Goal: Task Accomplishment & Management: Use online tool/utility

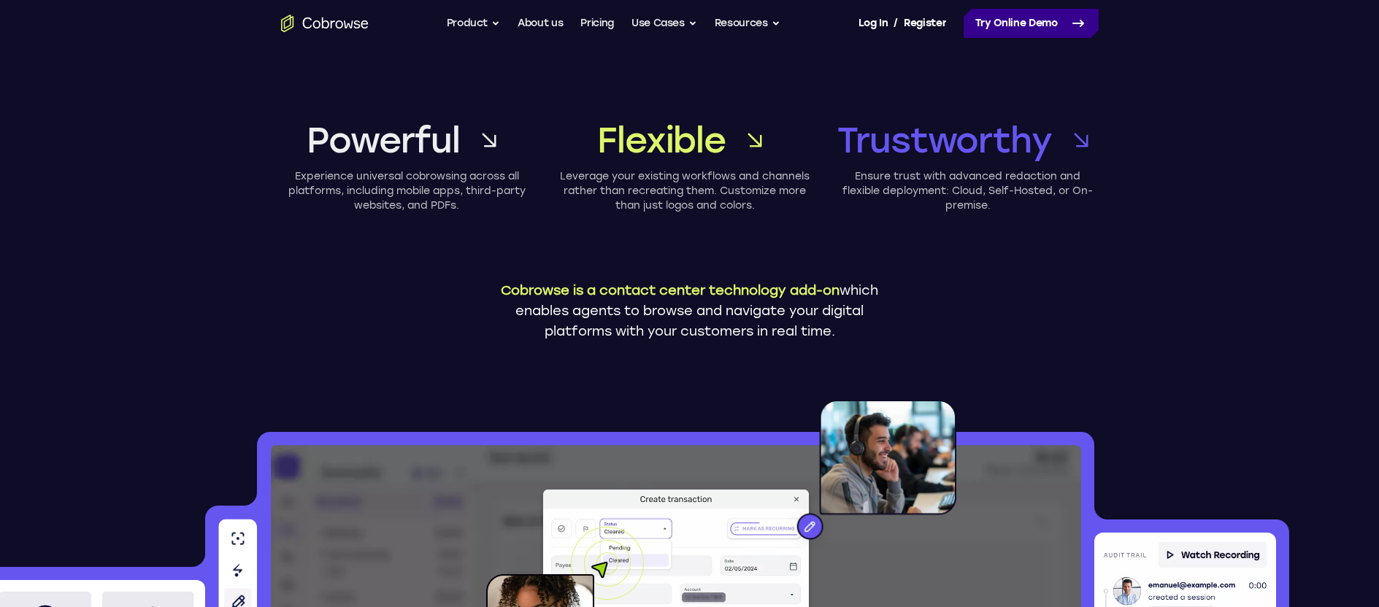
click at [1019, 26] on link "Try Online Demo" at bounding box center [1031, 23] width 135 height 29
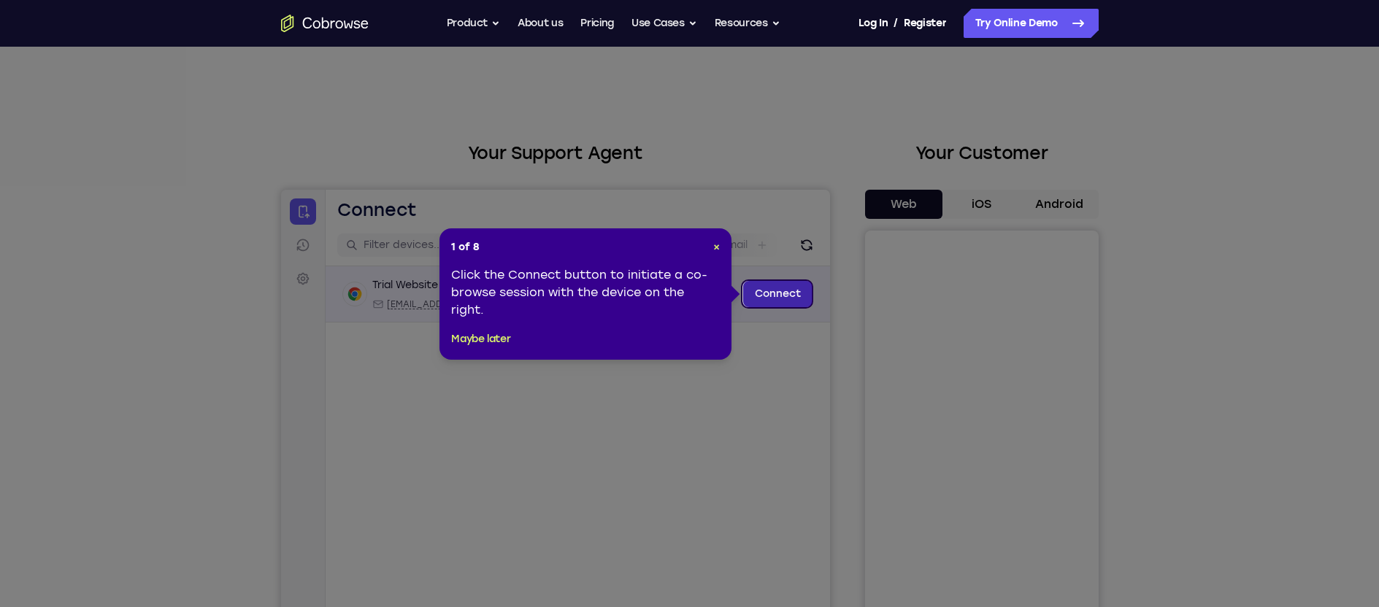
click at [782, 296] on link "Connect" at bounding box center [776, 294] width 69 height 26
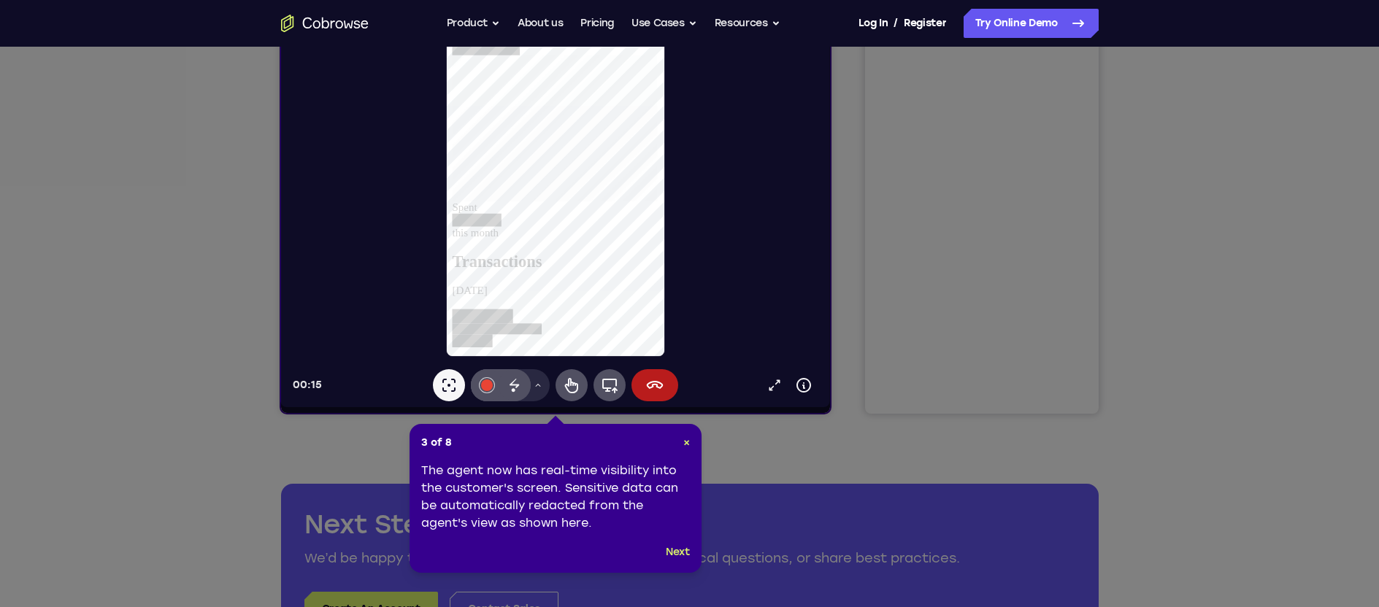
scroll to position [272, 0]
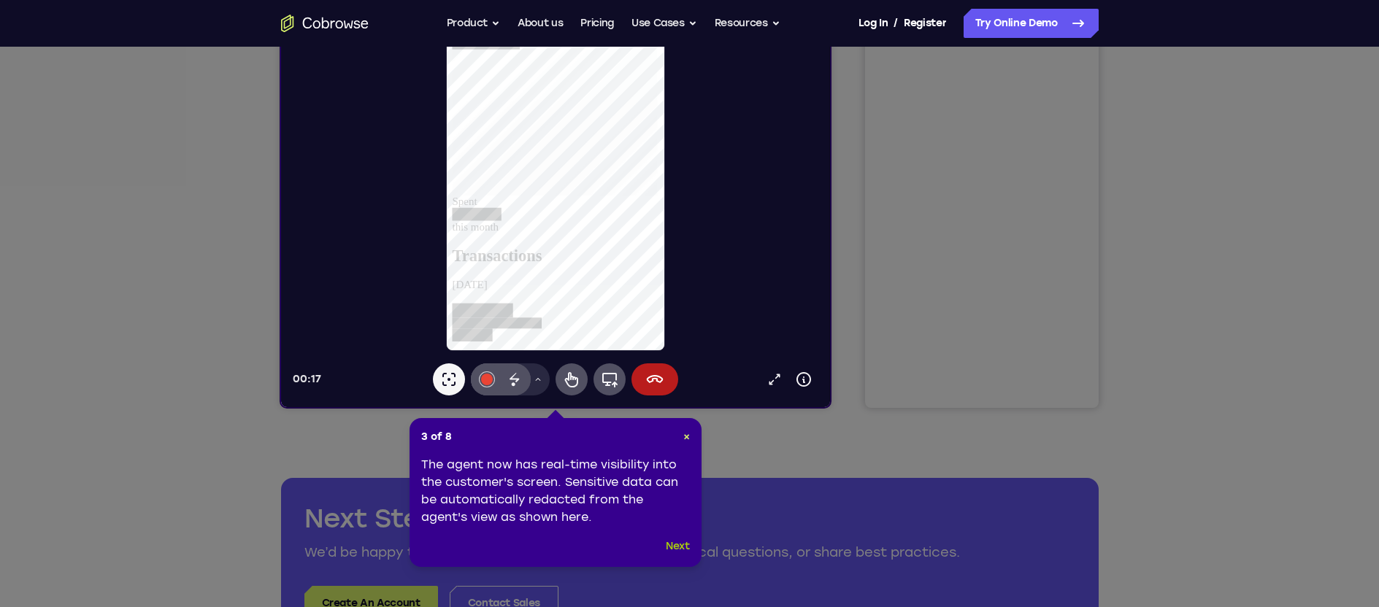
click at [678, 547] on button "Next" at bounding box center [678, 547] width 24 height 18
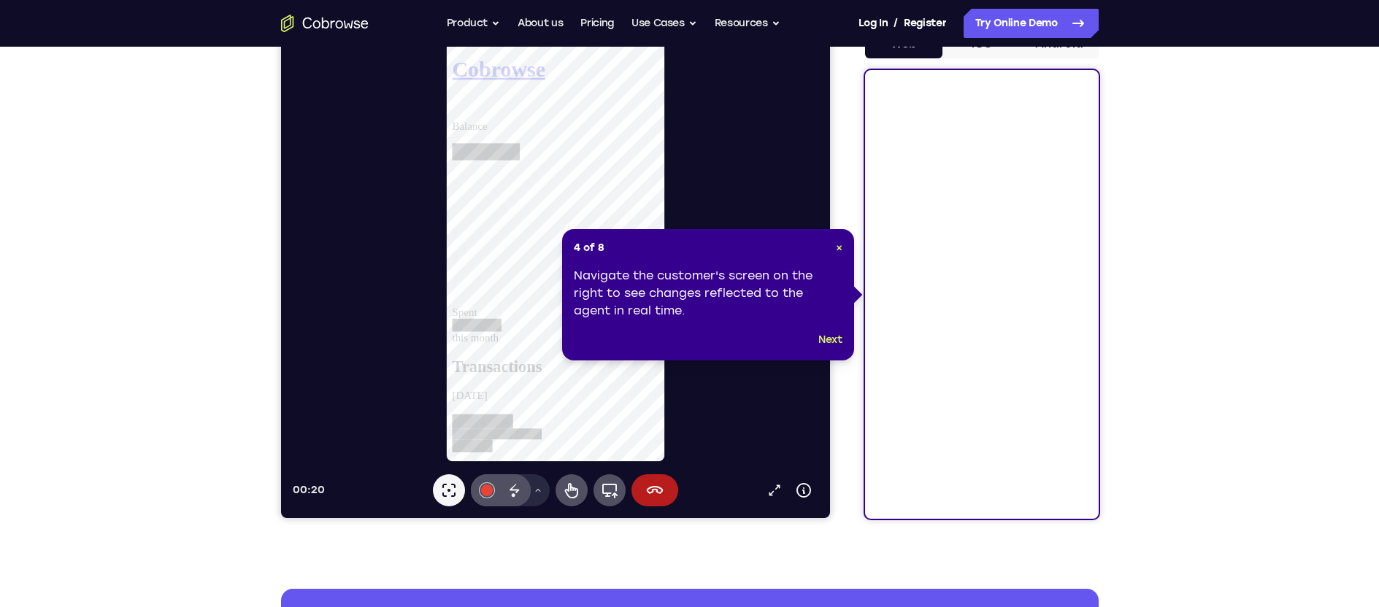
scroll to position [155, 0]
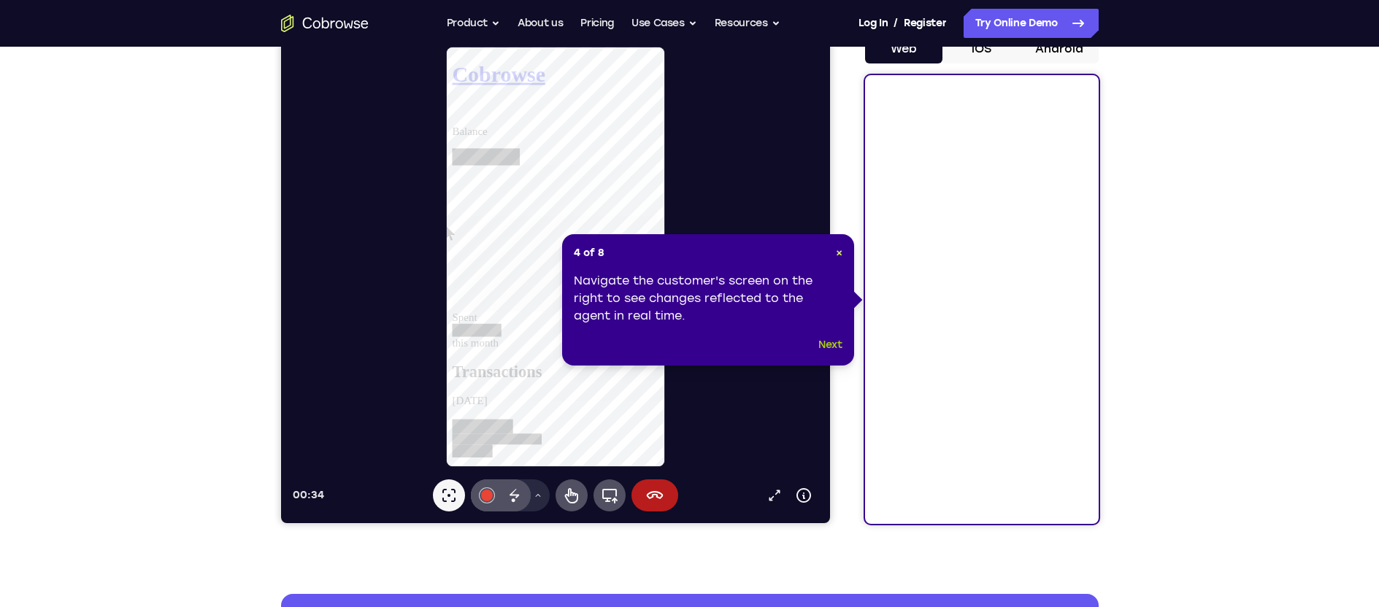
click at [834, 346] on button "Next" at bounding box center [830, 346] width 24 height 18
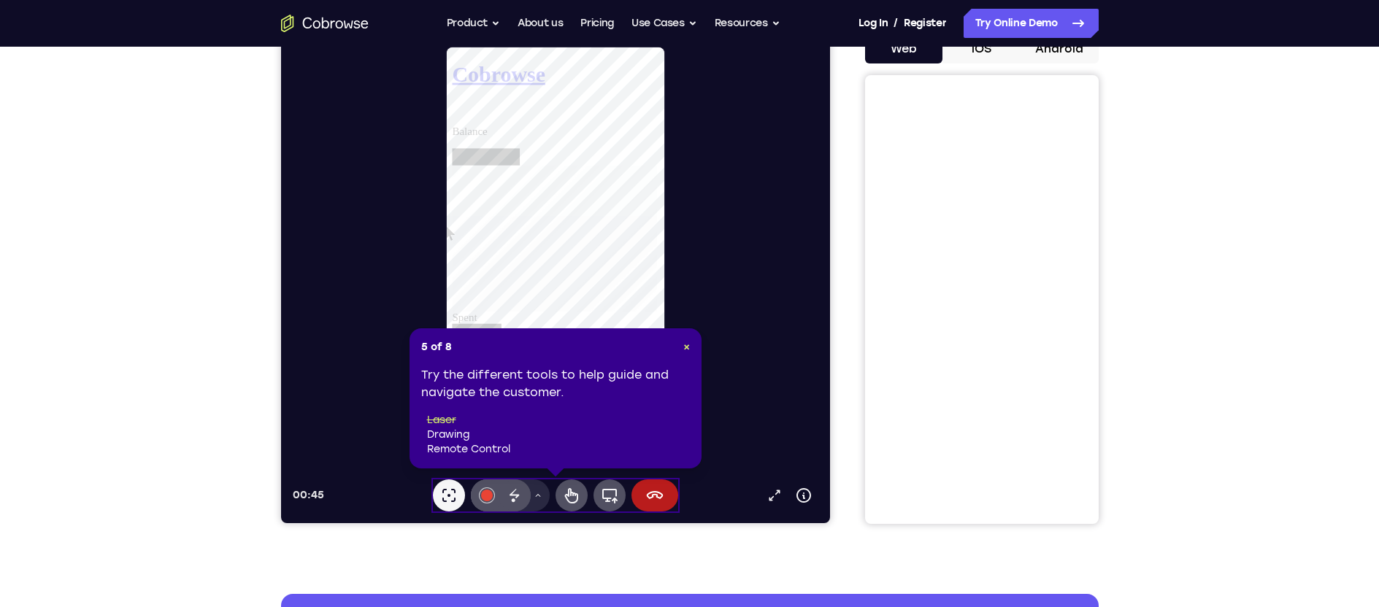
click at [439, 437] on li "drawing" at bounding box center [558, 435] width 263 height 15
click at [523, 501] on div "Disappearing ink" at bounding box center [514, 496] width 32 height 32
click at [572, 498] on icon at bounding box center [571, 496] width 18 height 18
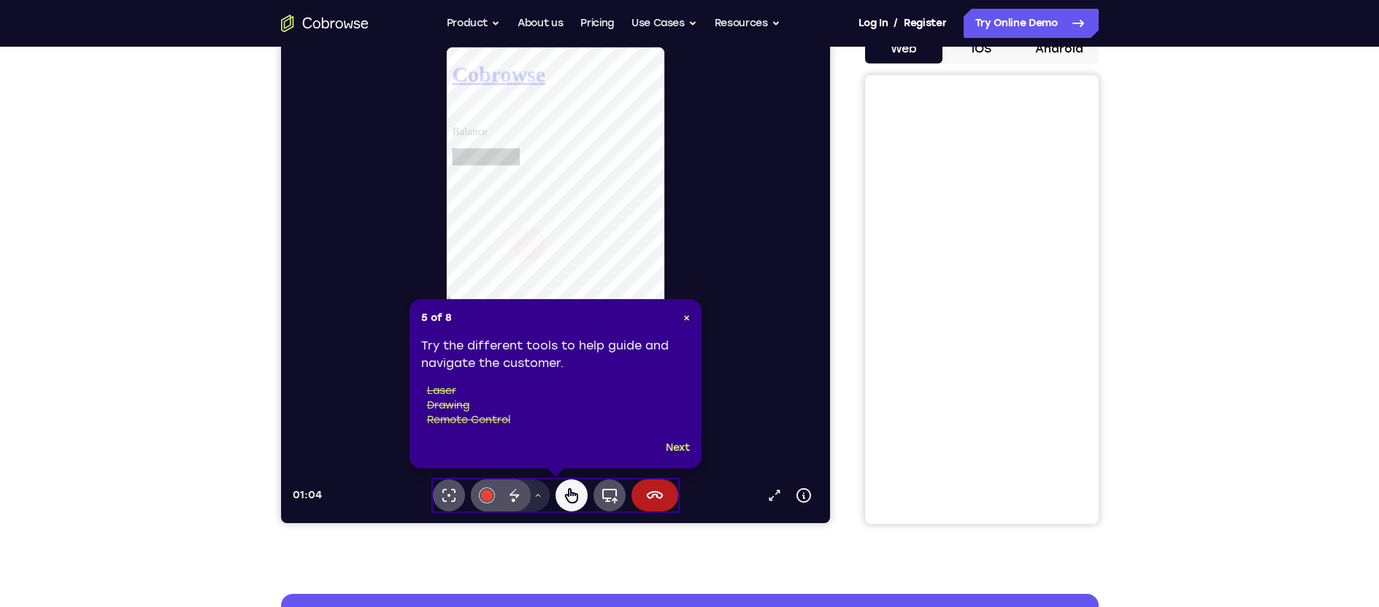
click at [547, 161] on main "Balance Spent this month" at bounding box center [563, 249] width 222 height 239
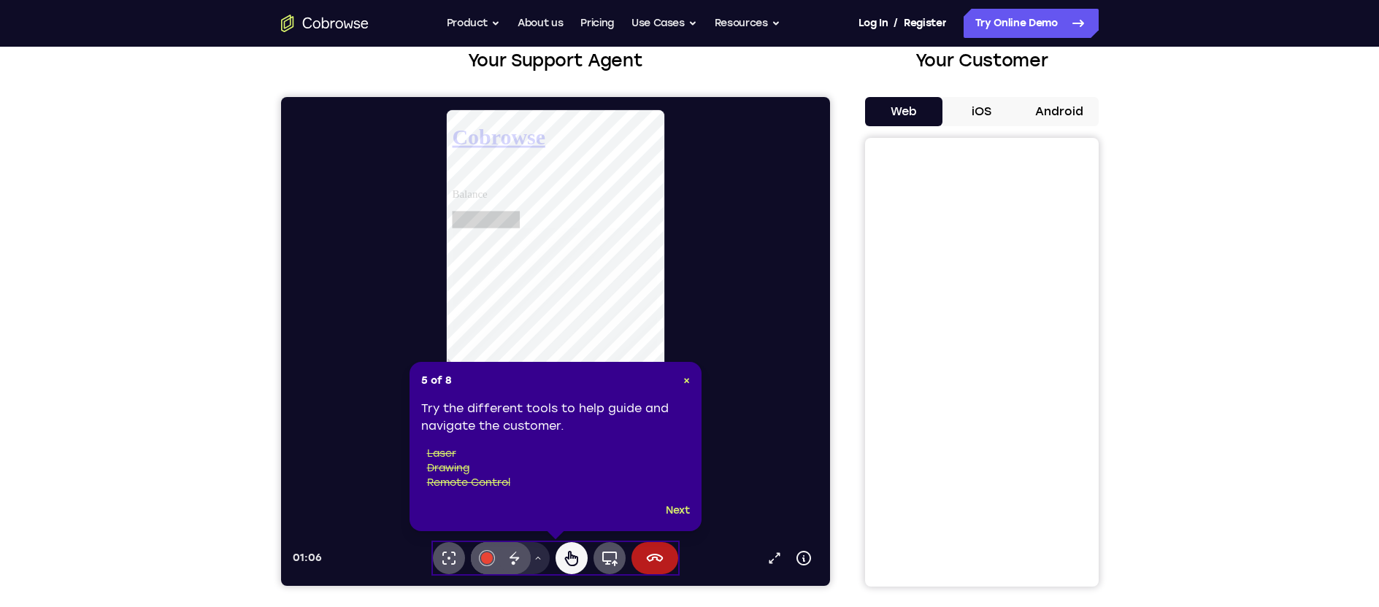
scroll to position [94, 0]
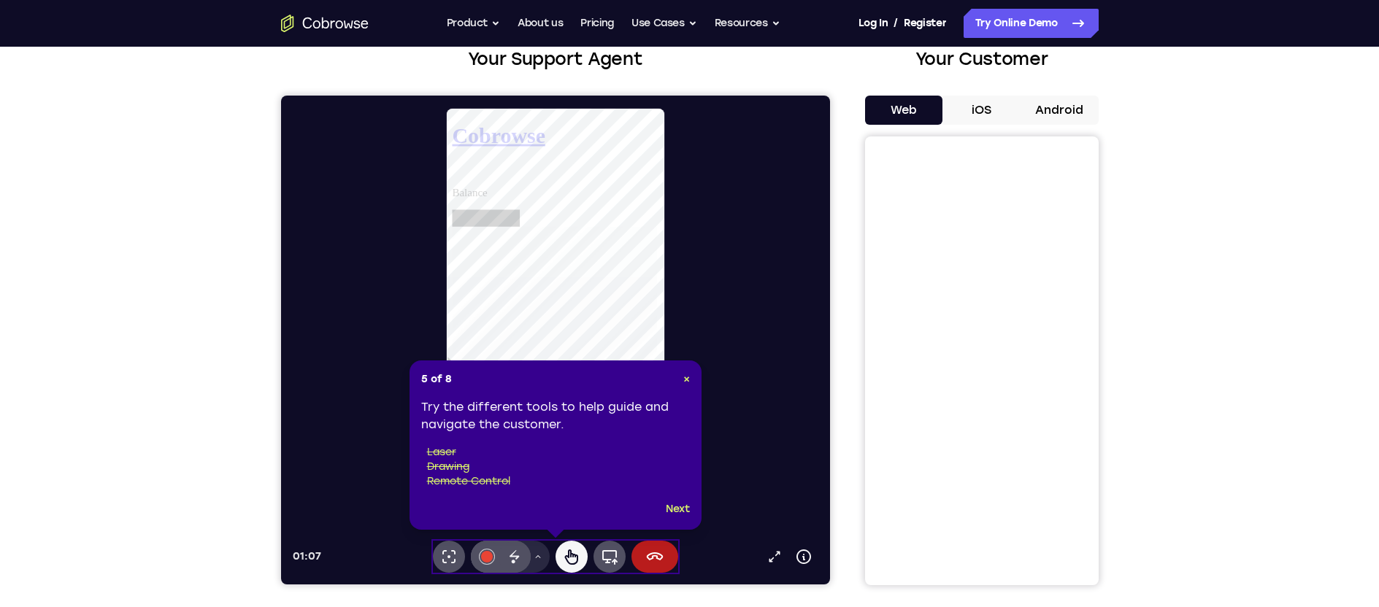
click at [587, 391] on div "Spent this month" at bounding box center [563, 411] width 222 height 40
click at [682, 506] on button "Next" at bounding box center [678, 510] width 24 height 18
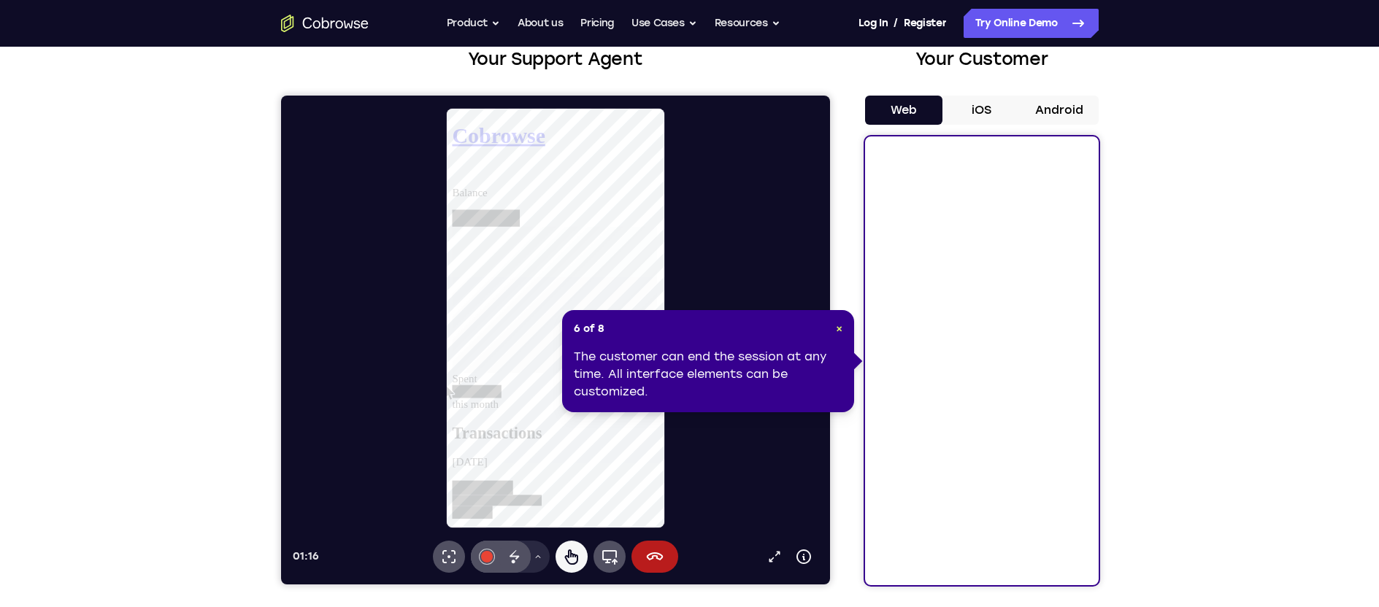
click at [824, 372] on div "The customer can end the session at any time. All interface elements can be cus…" at bounding box center [708, 374] width 269 height 53
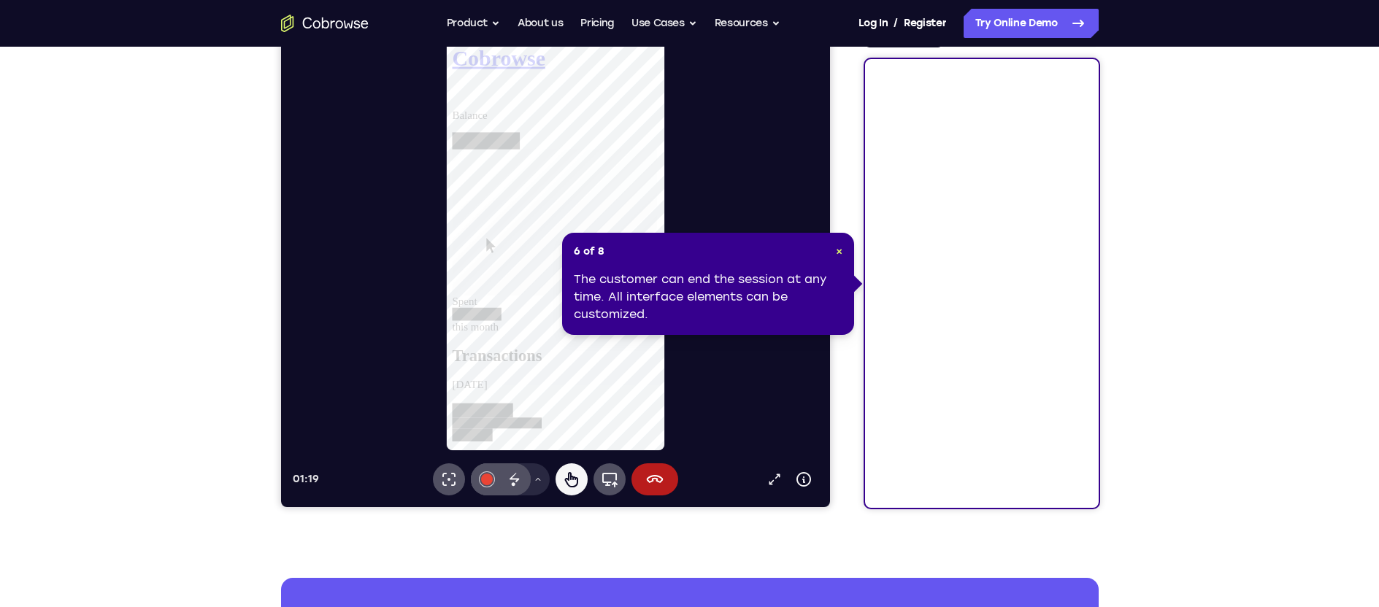
scroll to position [172, 0]
click at [732, 304] on div "The customer can end the session at any time. All interface elements can be cus…" at bounding box center [708, 296] width 269 height 53
click at [594, 296] on div "The customer can end the session at any time. All interface elements can be cus…" at bounding box center [708, 296] width 269 height 53
click at [580, 251] on span "6 of 8" at bounding box center [589, 251] width 31 height 15
click at [572, 479] on icon at bounding box center [570, 479] width 13 height 15
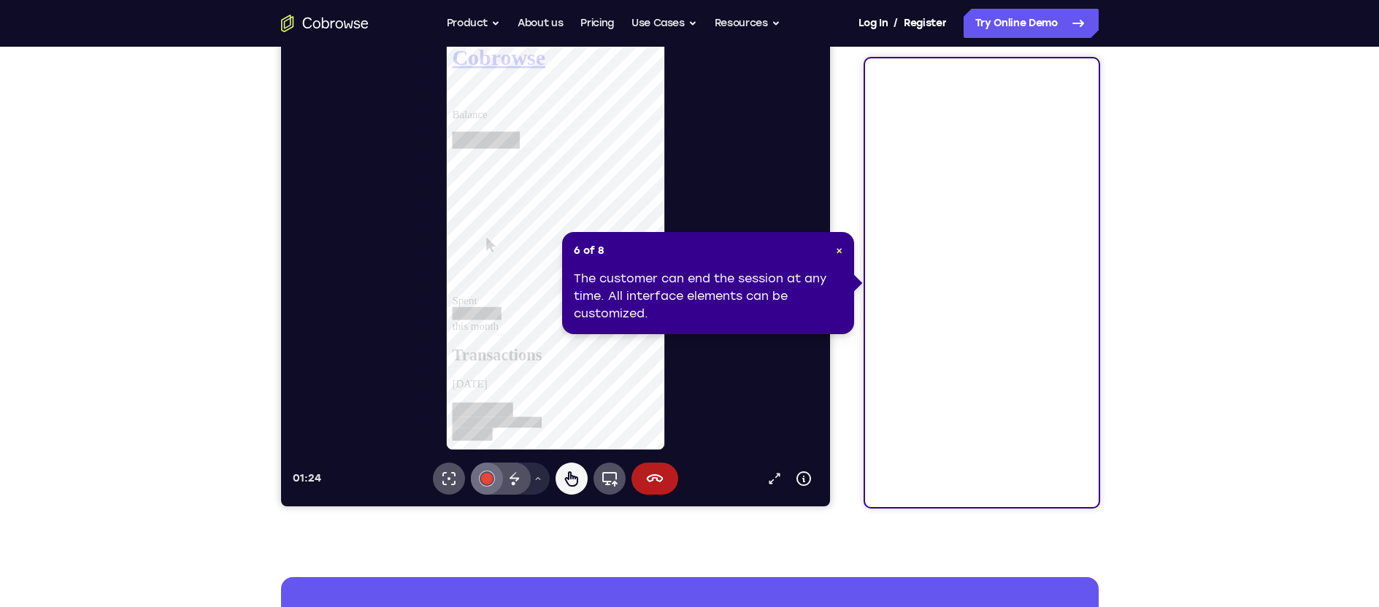
click at [496, 483] on button "#e94435" at bounding box center [486, 479] width 32 height 32
click at [537, 482] on icon at bounding box center [537, 479] width 9 height 9
click at [609, 475] on icon at bounding box center [609, 479] width 18 height 18
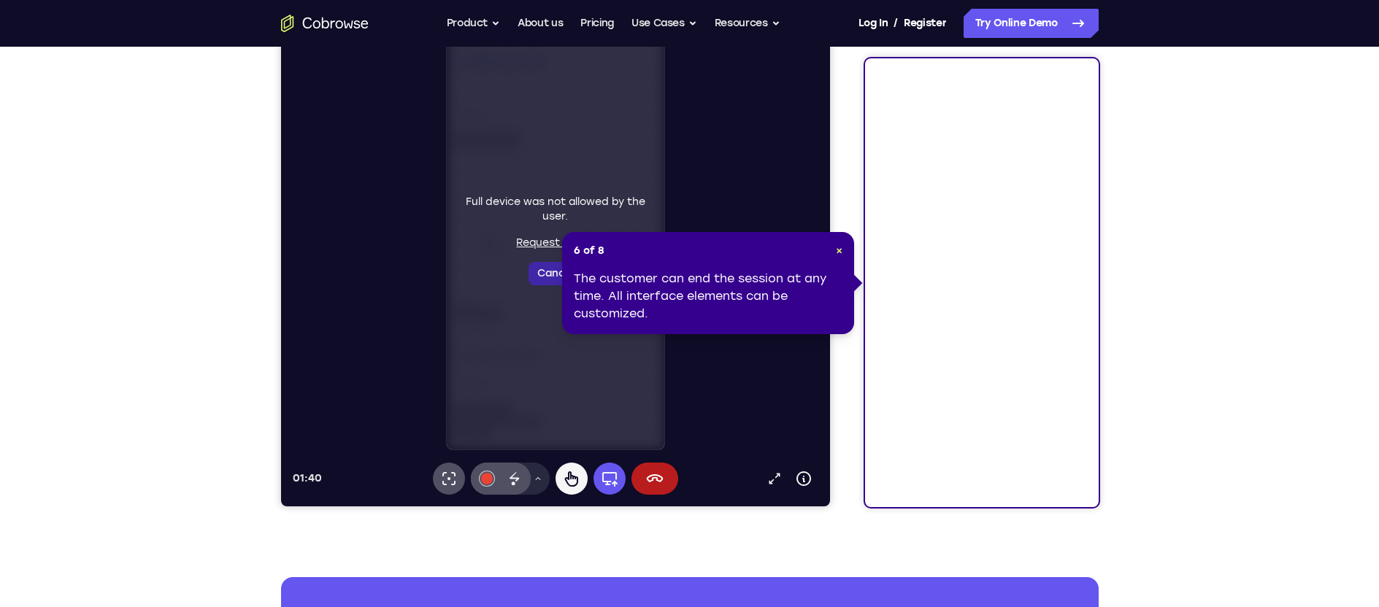
click at [538, 275] on button "Cancel" at bounding box center [555, 273] width 54 height 23
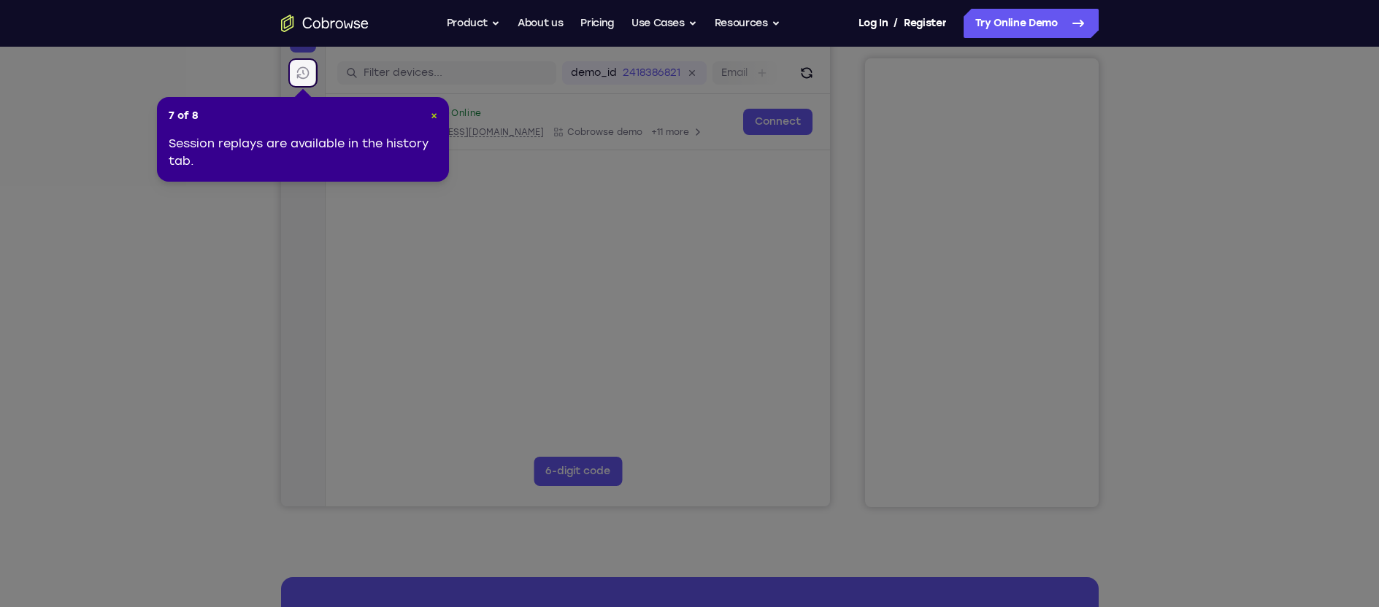
click at [435, 116] on span "×" at bounding box center [434, 116] width 7 height 12
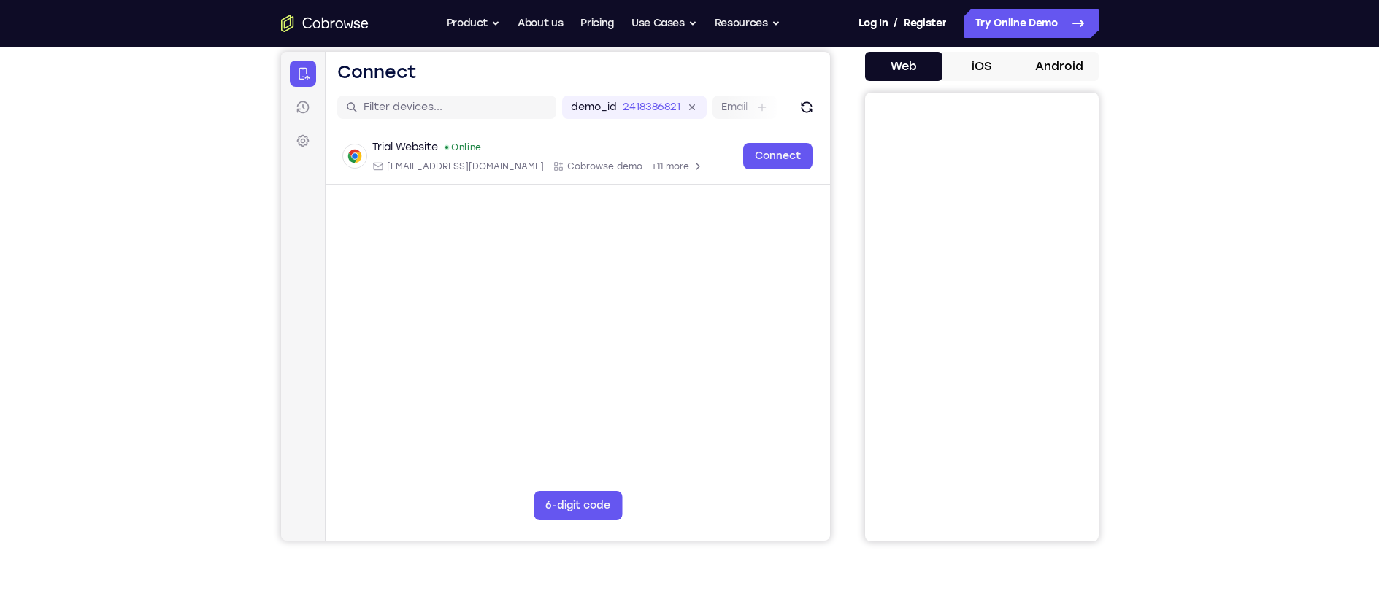
scroll to position [0, 0]
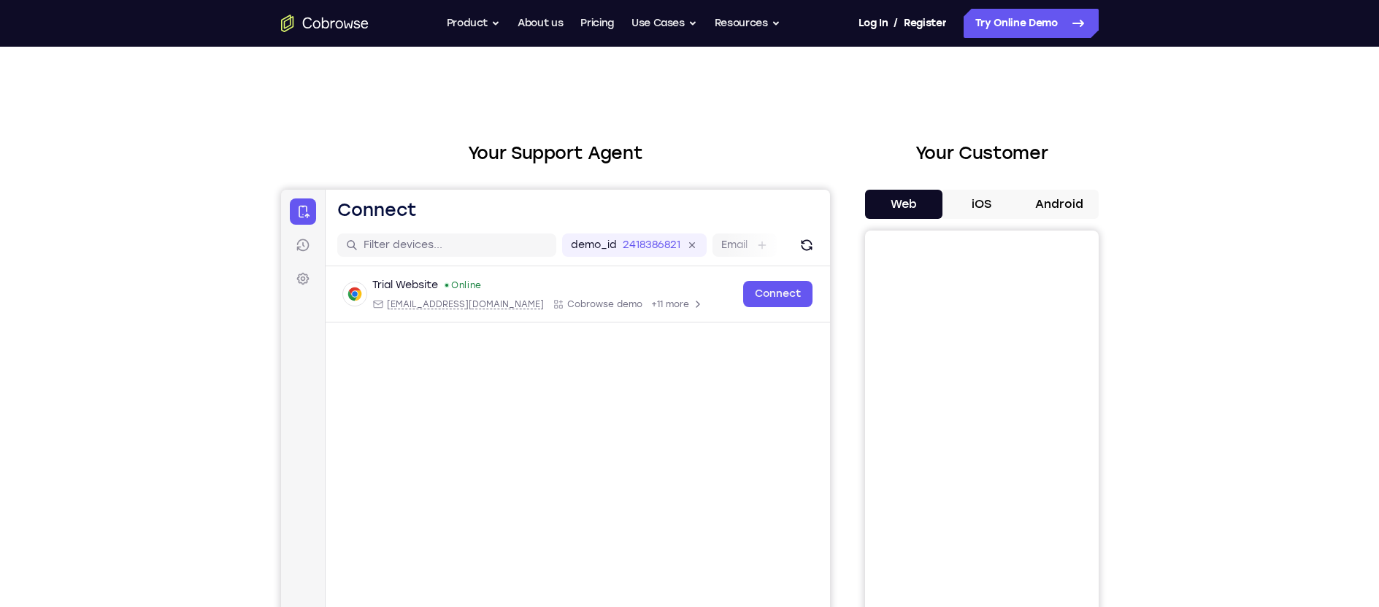
click at [978, 206] on button "iOS" at bounding box center [981, 204] width 78 height 29
